Goal: Find specific page/section

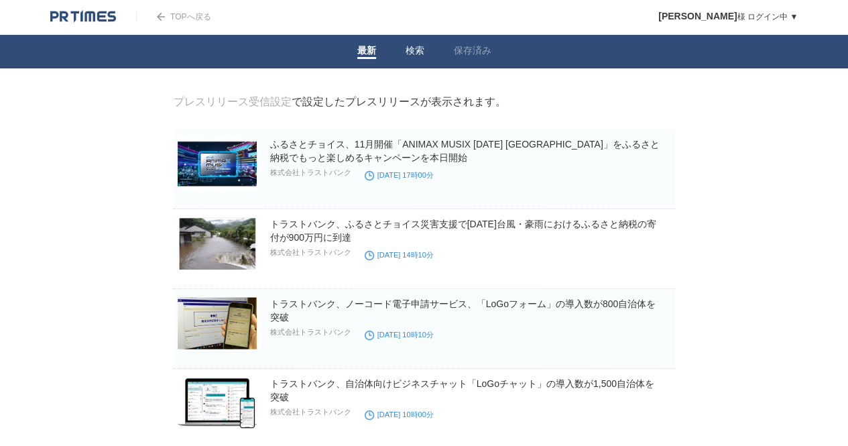
click at [420, 50] on link "検索" at bounding box center [414, 52] width 19 height 14
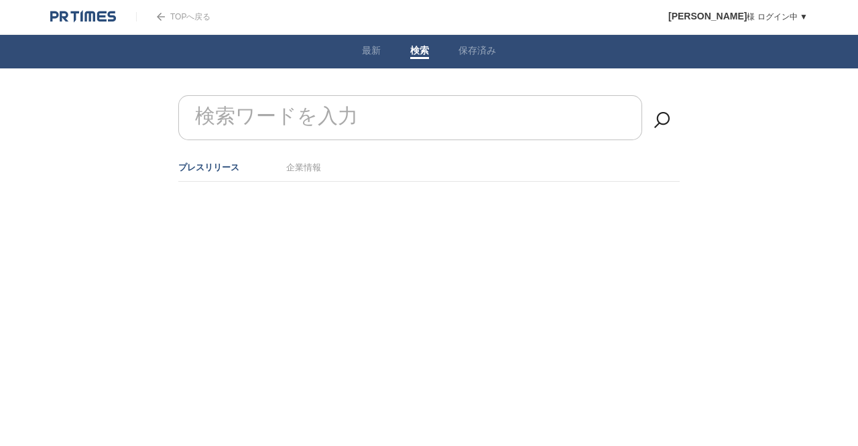
click at [192, 11] on div "TOPへ戻る" at bounding box center [173, 17] width 74 height 34
click at [62, 7] on div at bounding box center [93, 17] width 86 height 34
click at [84, 15] on img at bounding box center [83, 16] width 66 height 13
